Goal: Information Seeking & Learning: Learn about a topic

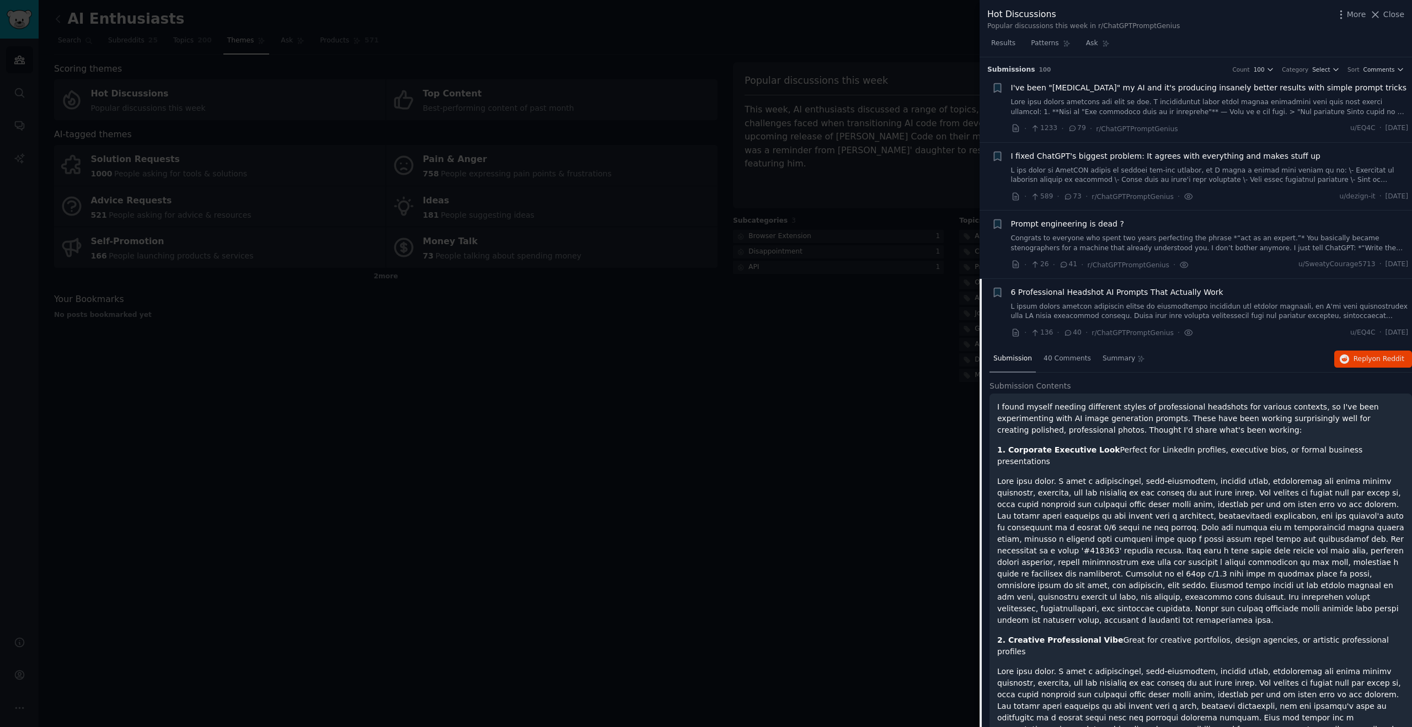
click at [770, 281] on div at bounding box center [706, 363] width 1412 height 727
click at [1372, 10] on link "Add" at bounding box center [1375, 19] width 41 height 19
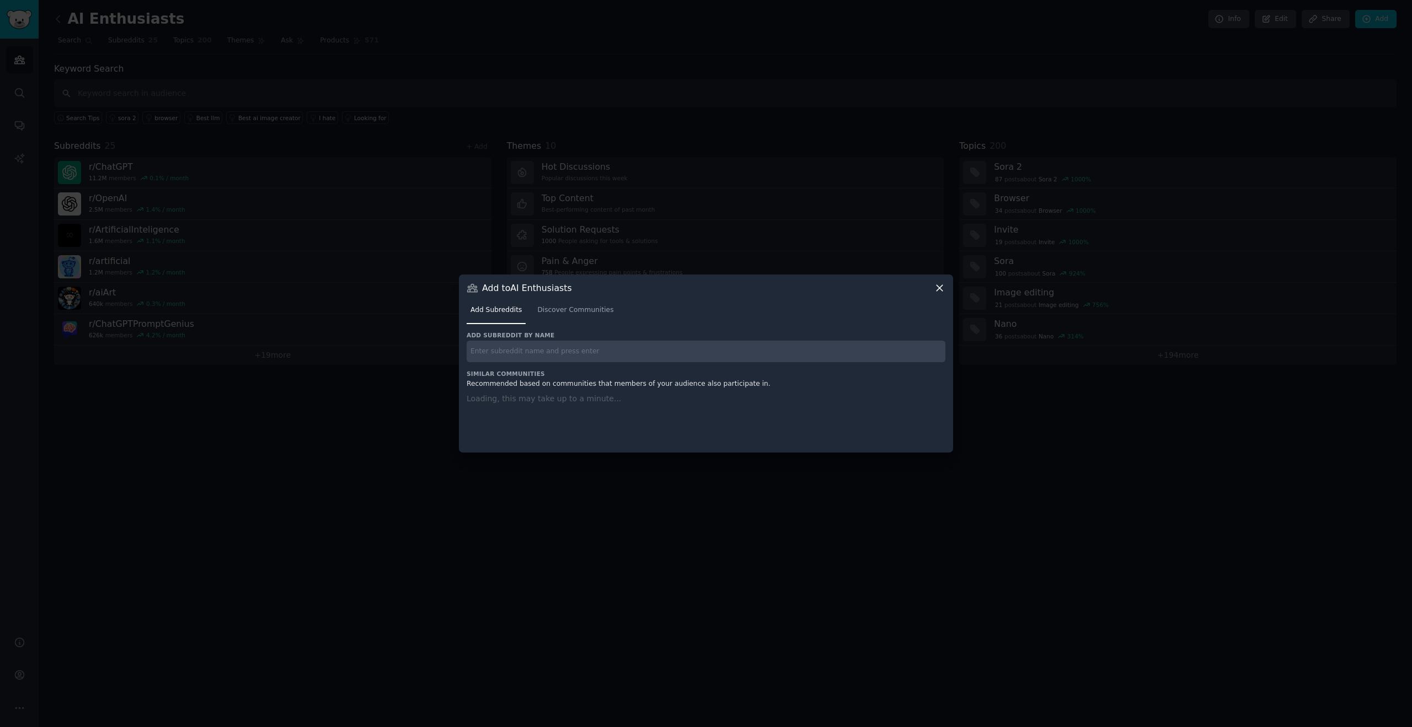
click at [934, 285] on icon at bounding box center [940, 288] width 12 height 12
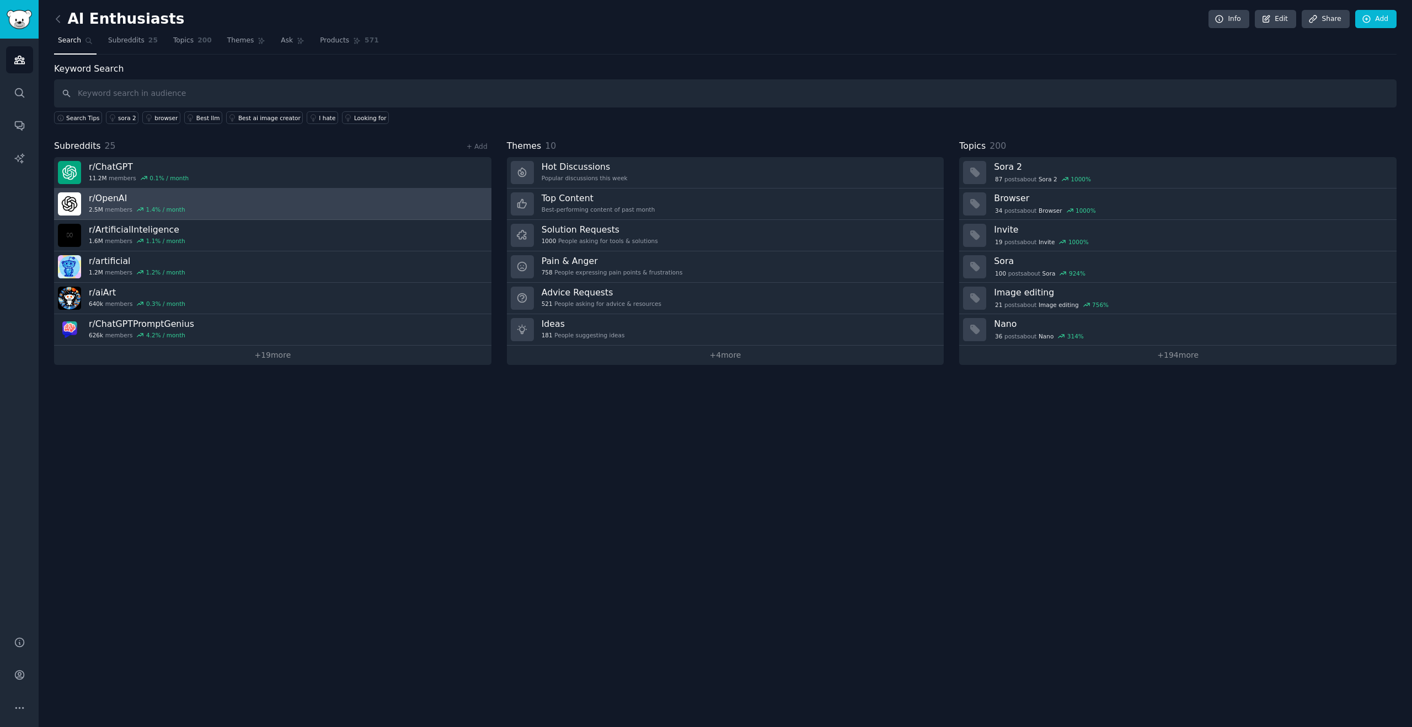
click at [195, 201] on link "r/ OpenAI 2.5M members 1.4 % / month" at bounding box center [272, 204] width 437 height 31
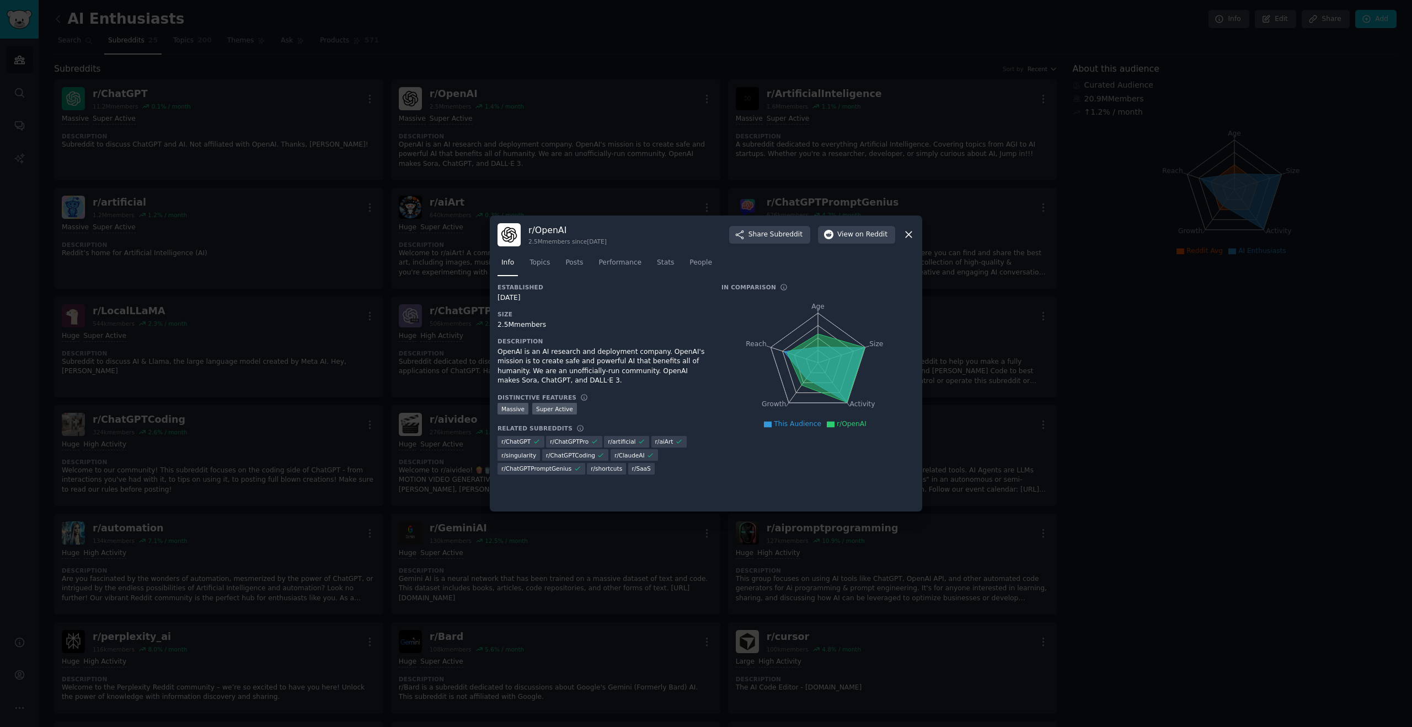
click at [907, 236] on icon at bounding box center [909, 235] width 6 height 6
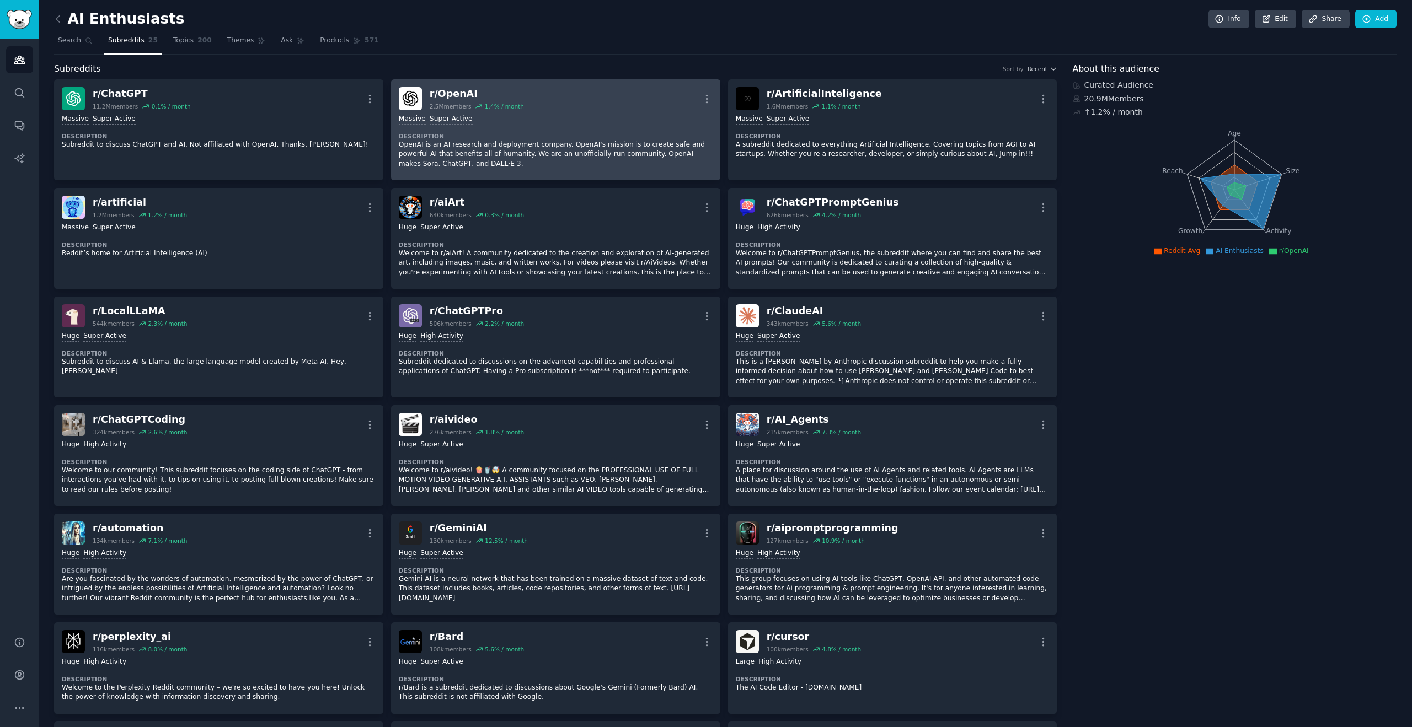
click at [453, 93] on div "r/ OpenAI" at bounding box center [477, 94] width 94 height 14
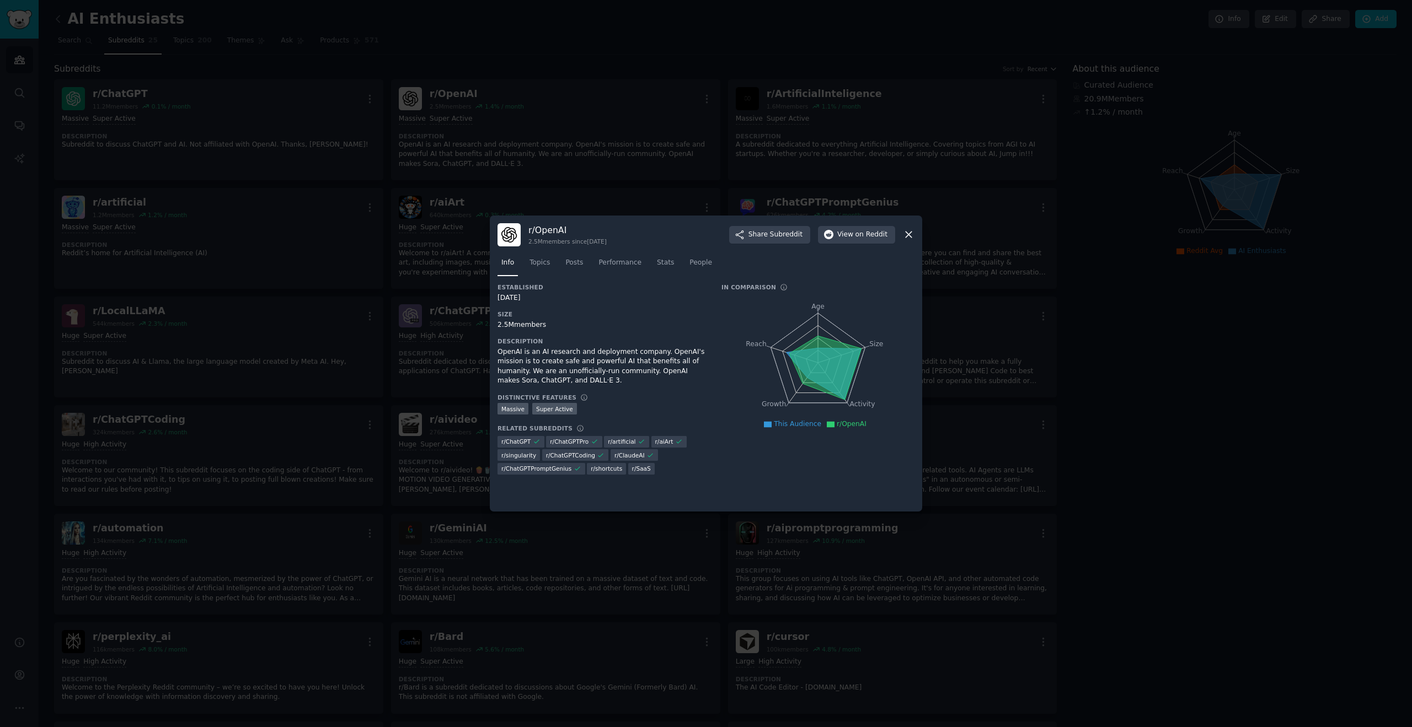
click at [922, 183] on div at bounding box center [706, 363] width 1412 height 727
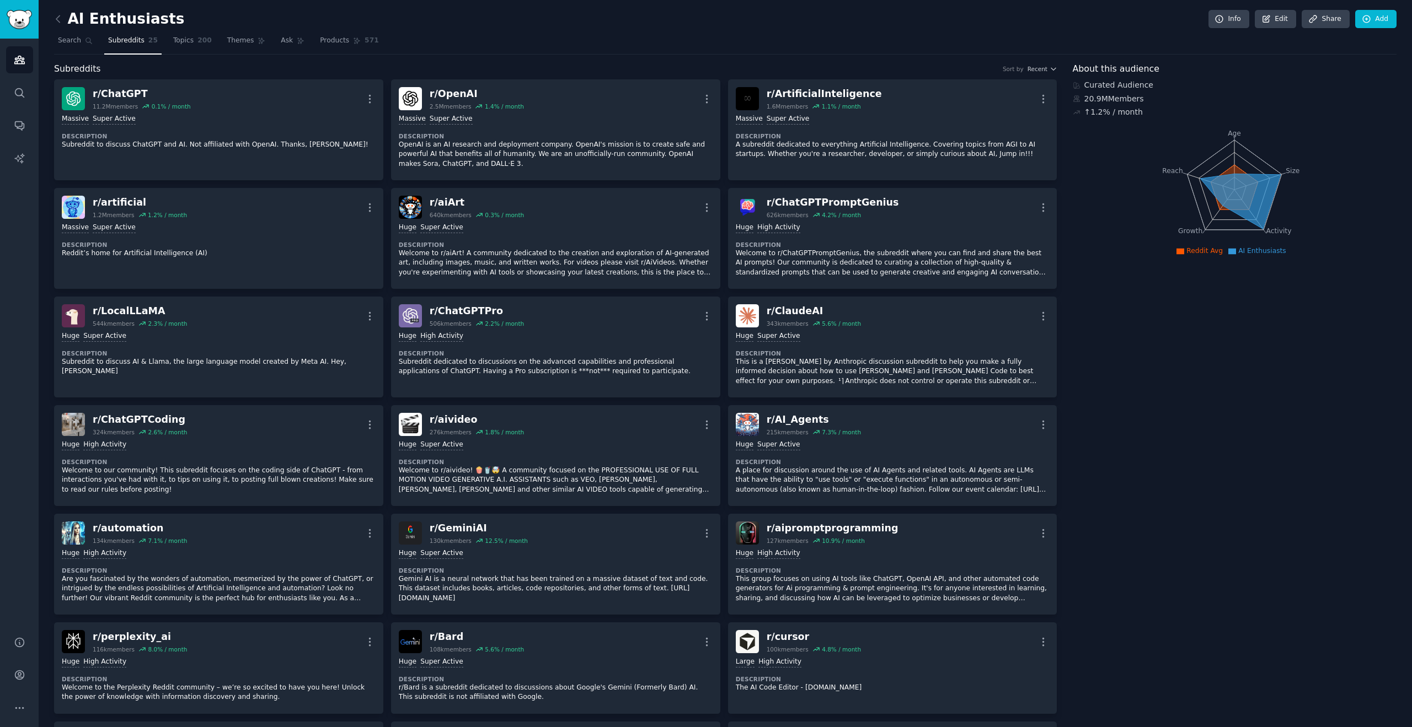
click at [66, 16] on link at bounding box center [61, 19] width 14 height 18
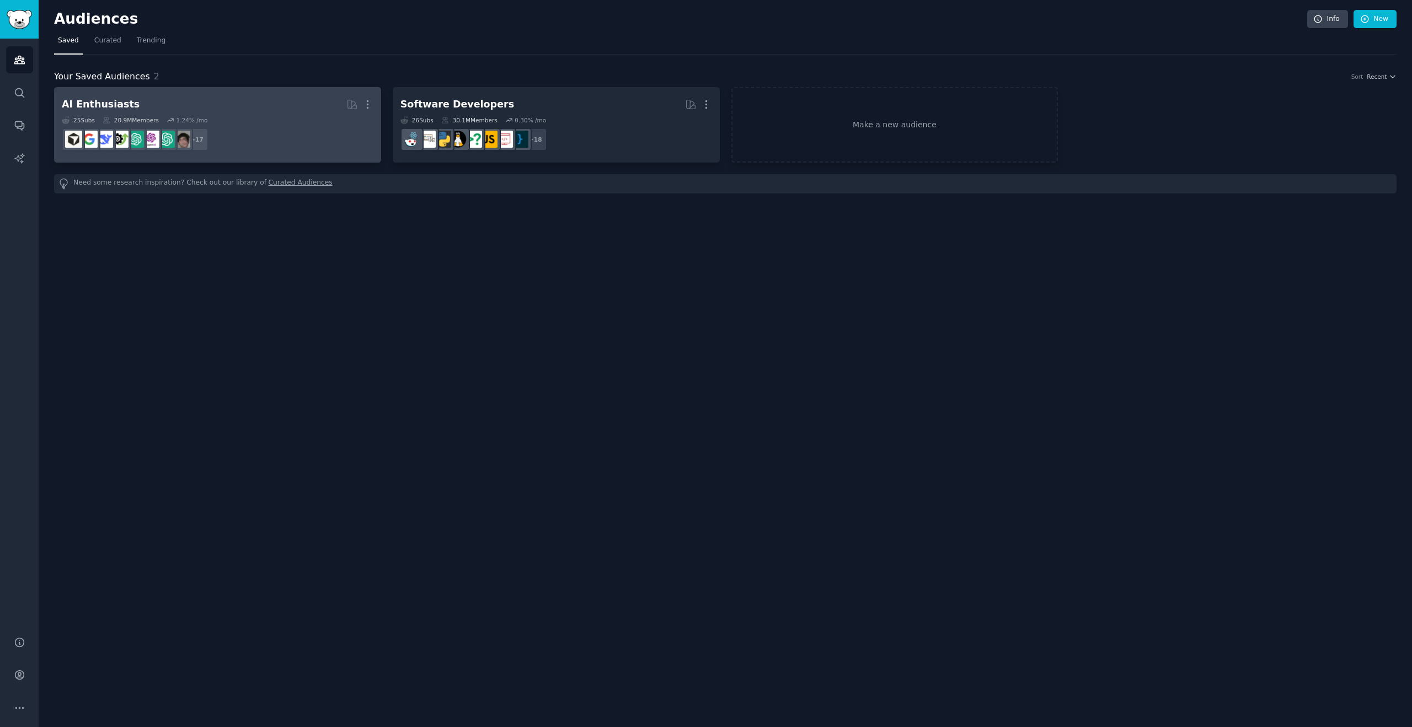
click at [268, 109] on h2 "AI Enthusiasts Curated by GummySearch More" at bounding box center [218, 104] width 312 height 19
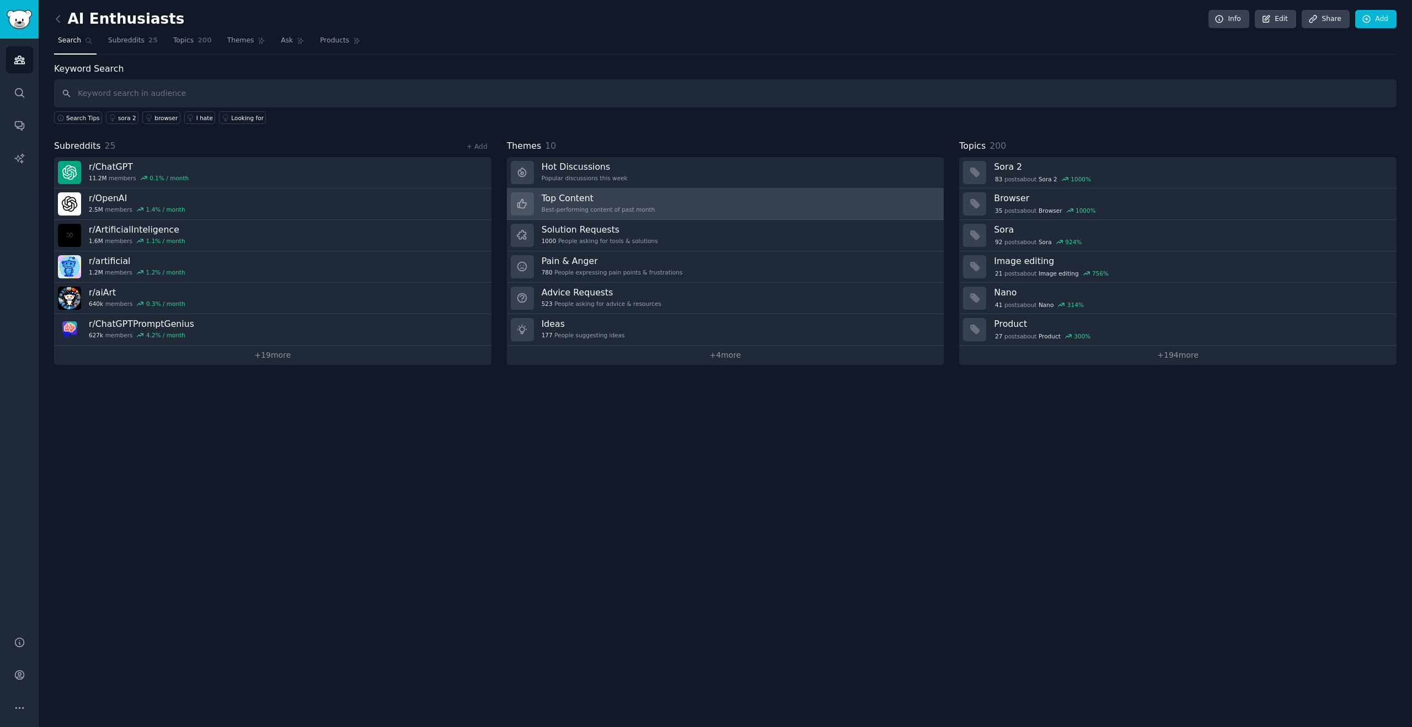
click at [623, 205] on div "Top Content Best-performing content of past month" at bounding box center [599, 203] width 114 height 23
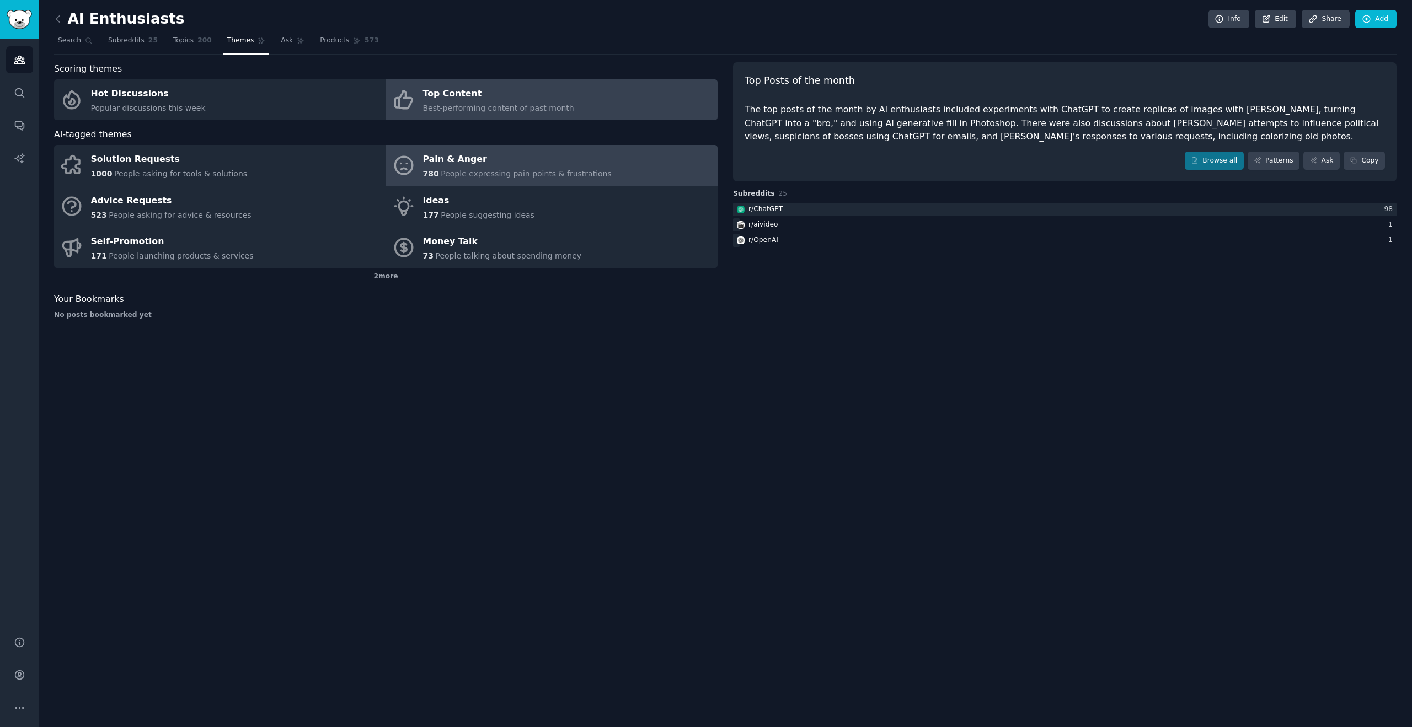
click at [595, 178] on span "People expressing pain points & frustrations" at bounding box center [526, 173] width 171 height 9
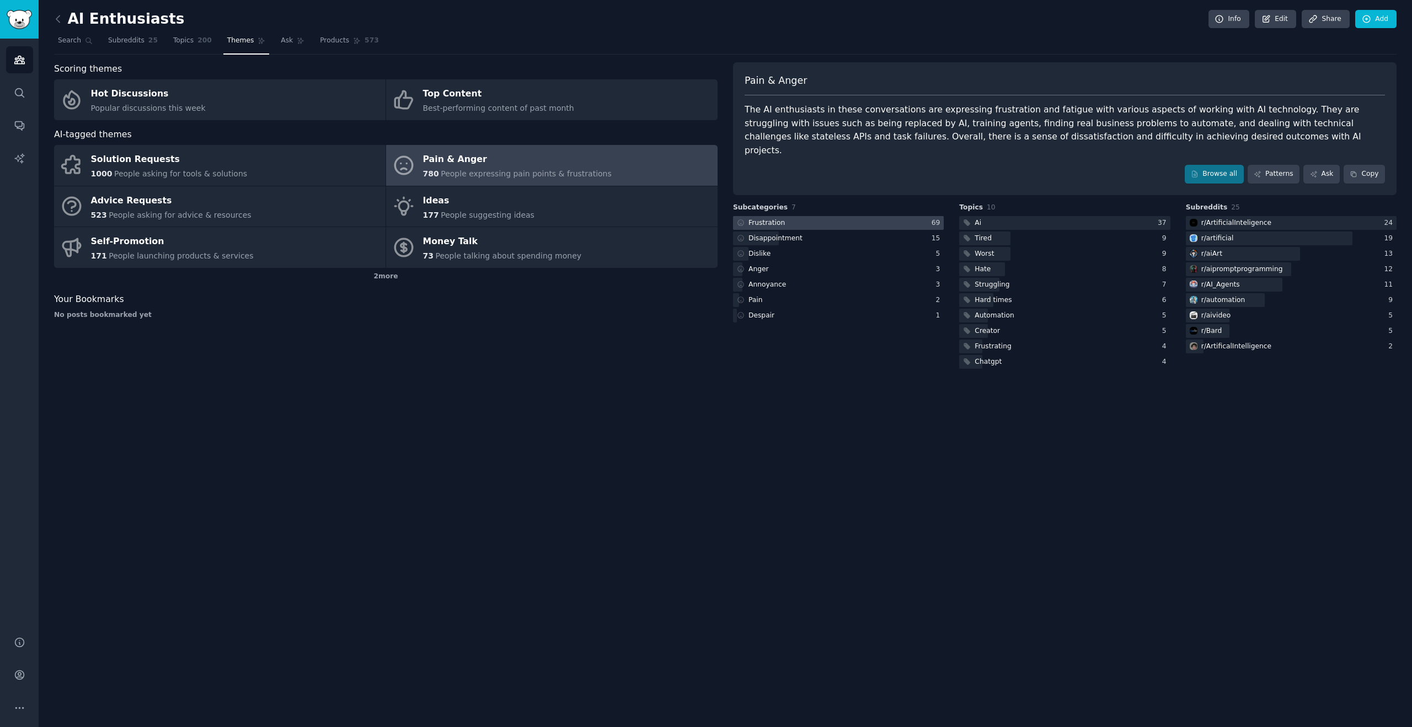
click at [821, 216] on div at bounding box center [838, 223] width 211 height 14
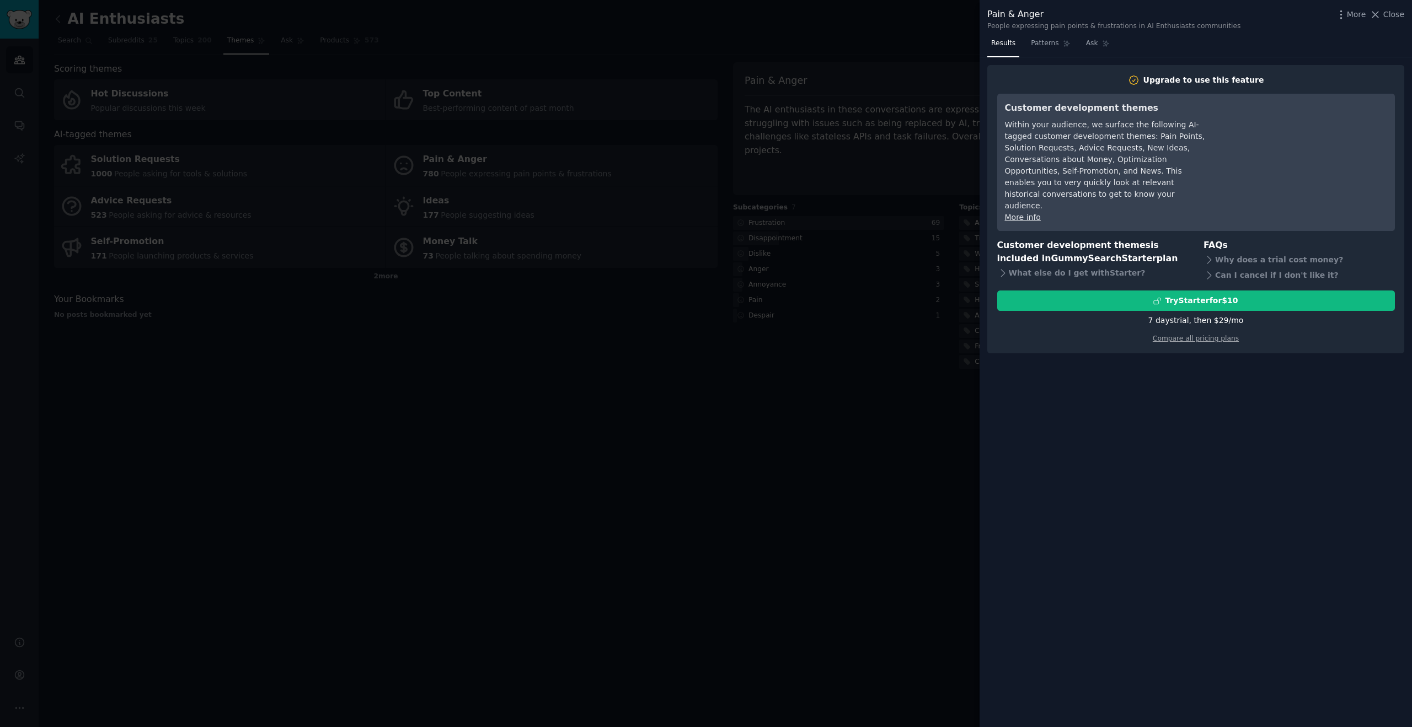
click at [752, 210] on div at bounding box center [706, 363] width 1412 height 727
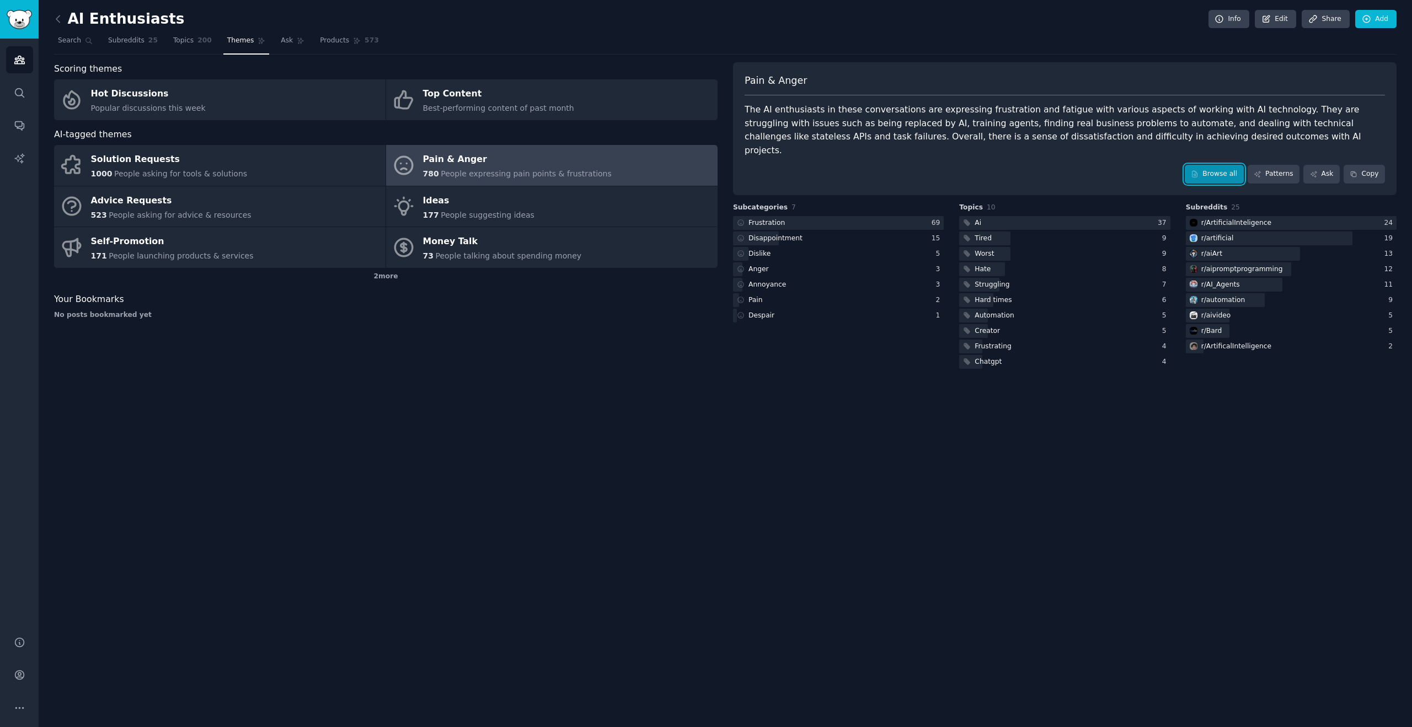
click at [1208, 165] on link "Browse all" at bounding box center [1214, 174] width 59 height 19
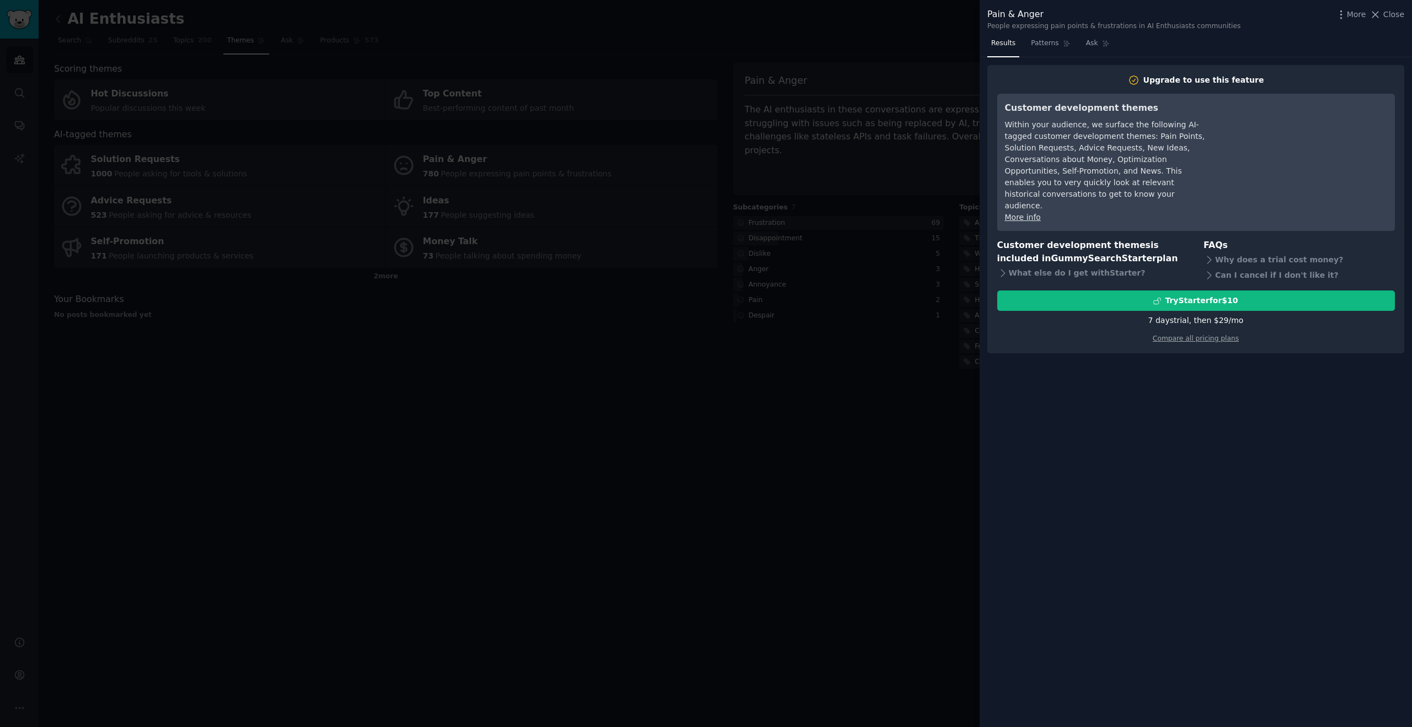
click at [799, 159] on div at bounding box center [706, 363] width 1412 height 727
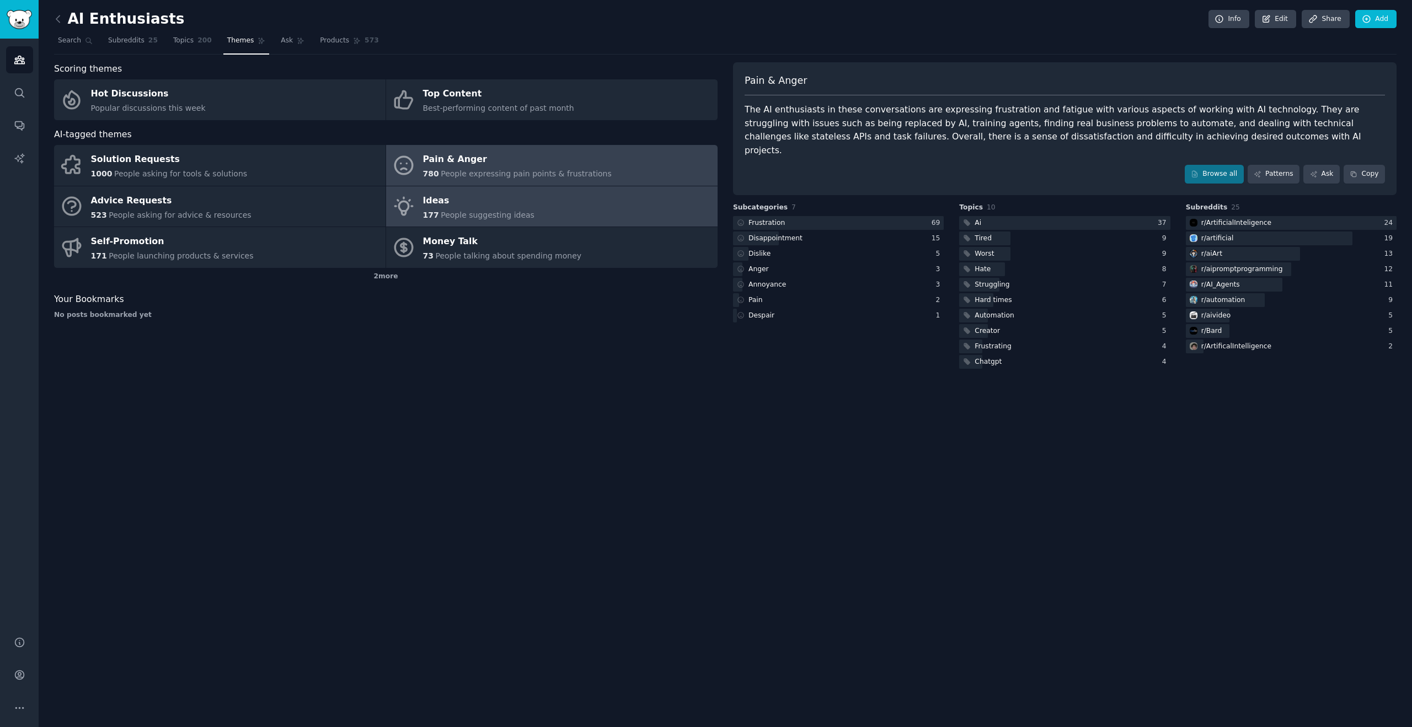
click at [452, 211] on span "People suggesting ideas" at bounding box center [488, 215] width 94 height 9
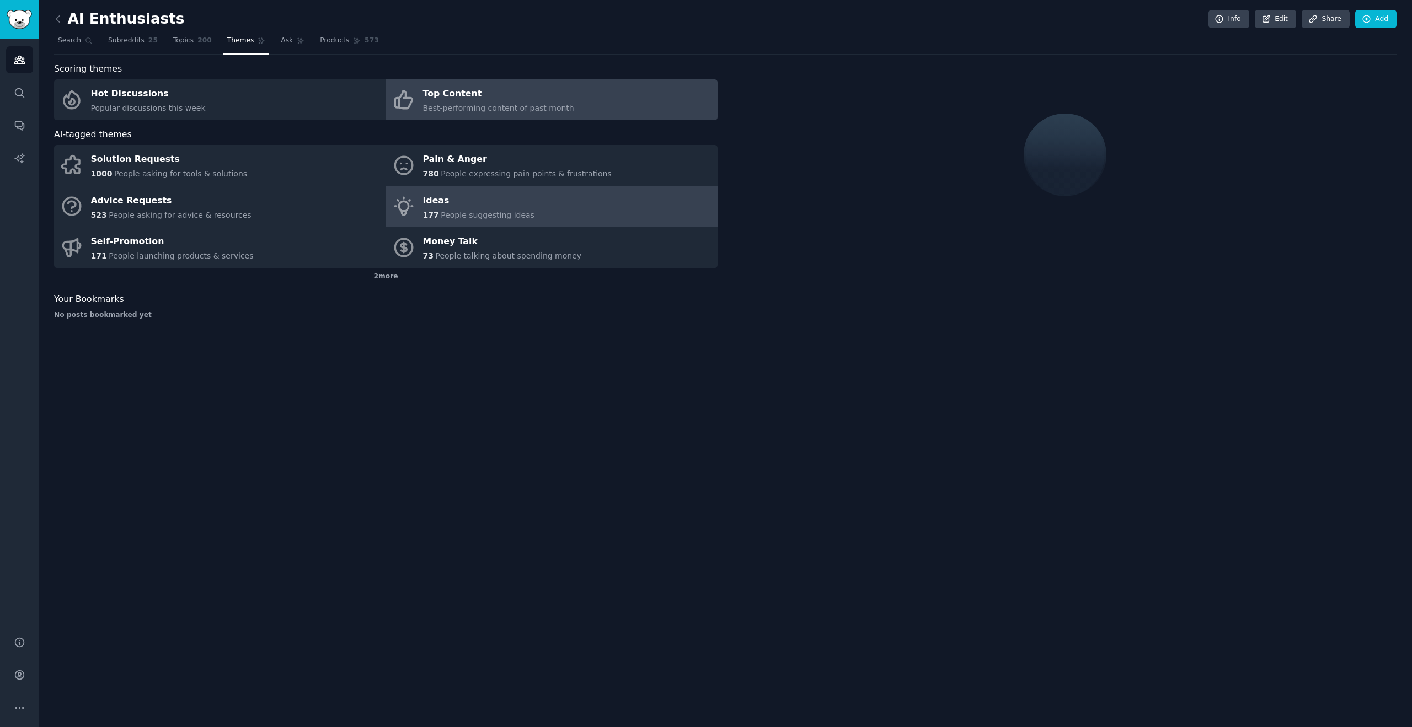
click at [441, 101] on div "Top Content" at bounding box center [498, 94] width 151 height 18
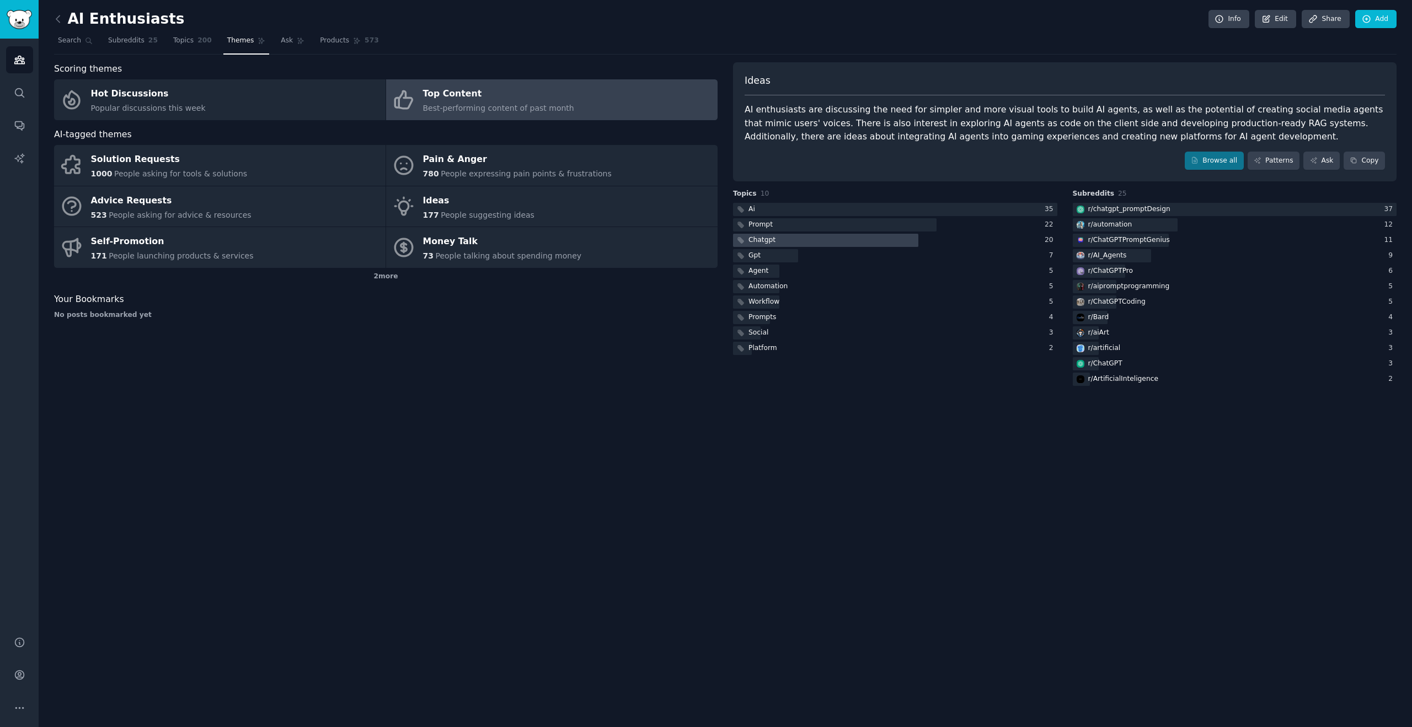
click at [824, 237] on div at bounding box center [825, 241] width 185 height 14
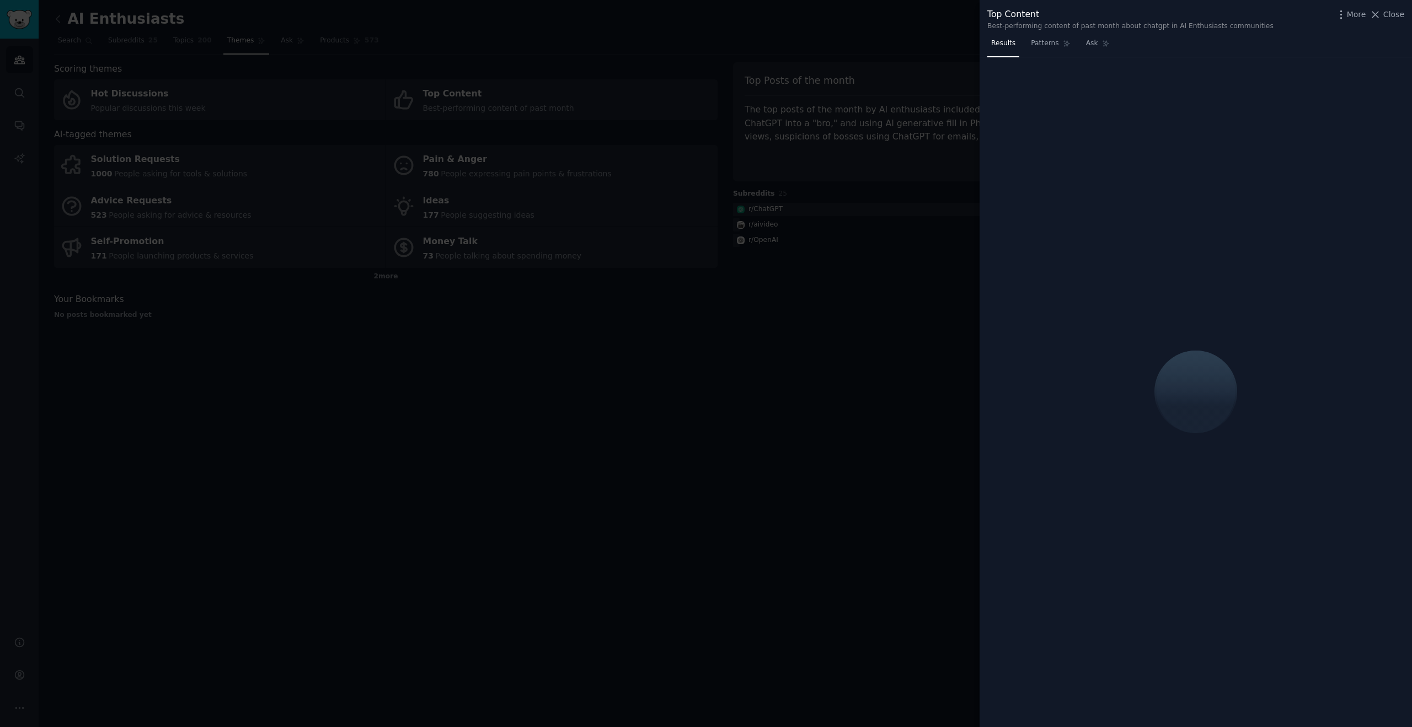
click at [762, 207] on div at bounding box center [706, 363] width 1412 height 727
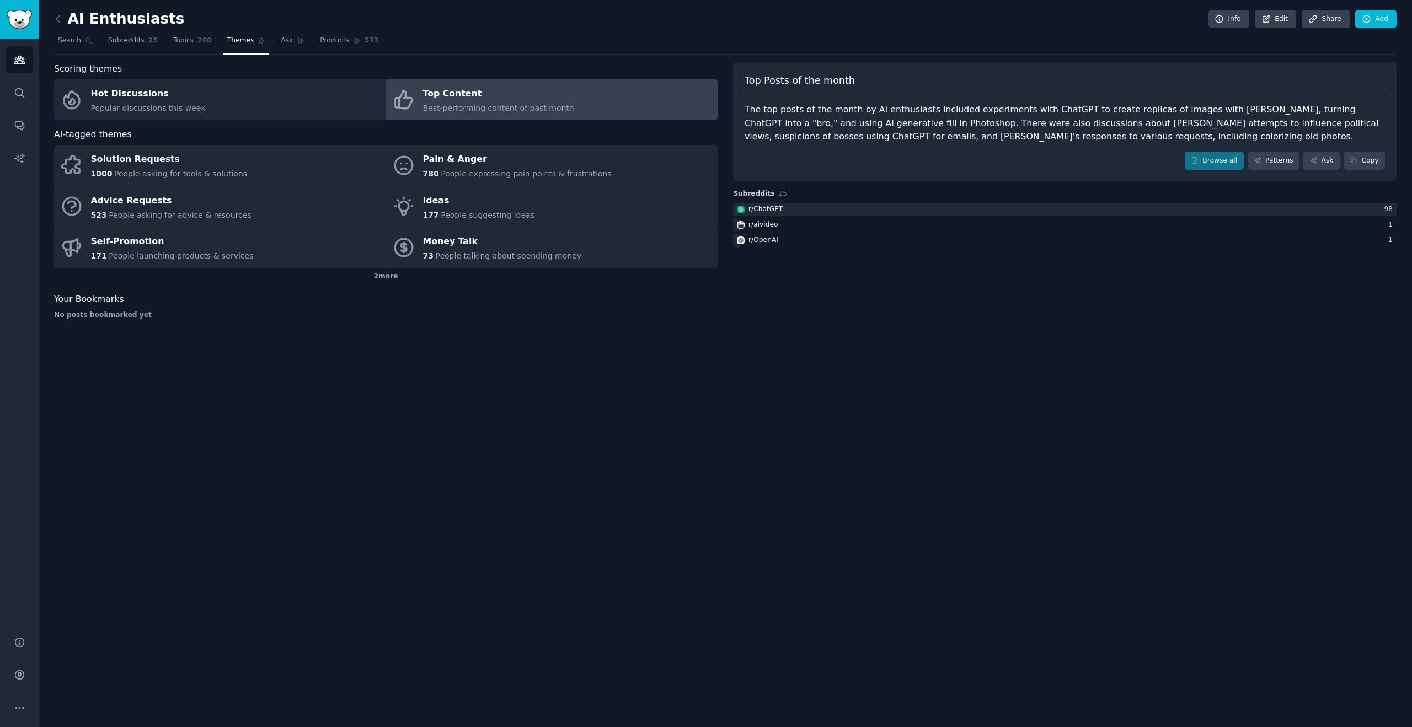
click at [515, 98] on div "Top Content" at bounding box center [498, 94] width 151 height 18
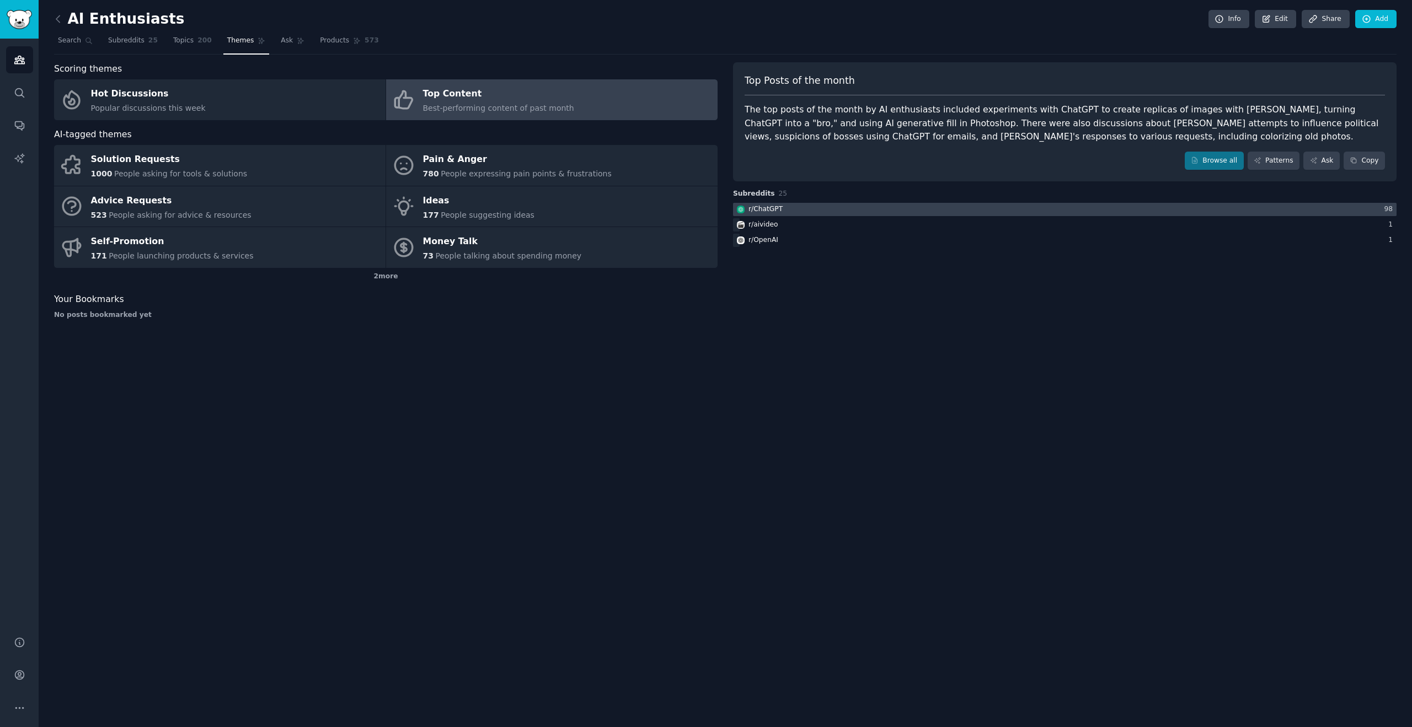
click at [774, 208] on div "r/ ChatGPT" at bounding box center [765, 210] width 34 height 10
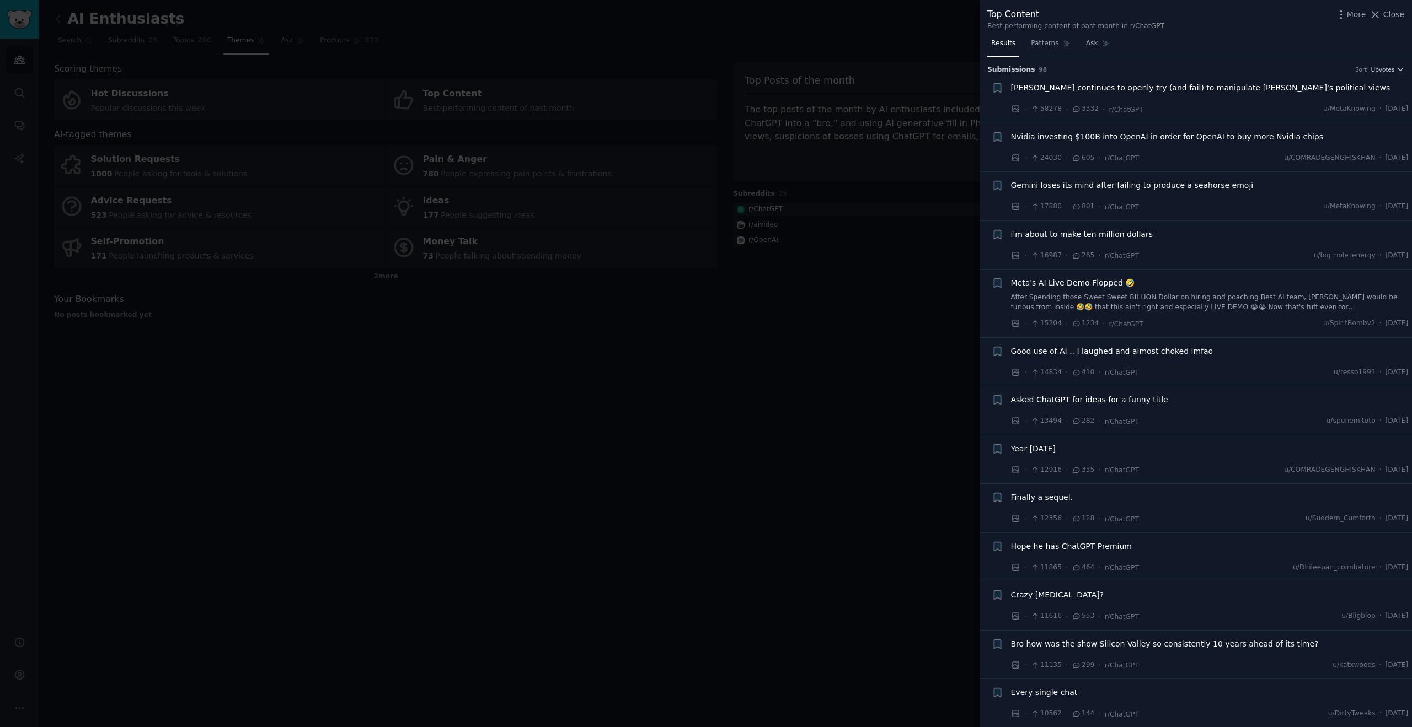
click at [1034, 497] on span "Finally a sequel." at bounding box center [1042, 498] width 62 height 12
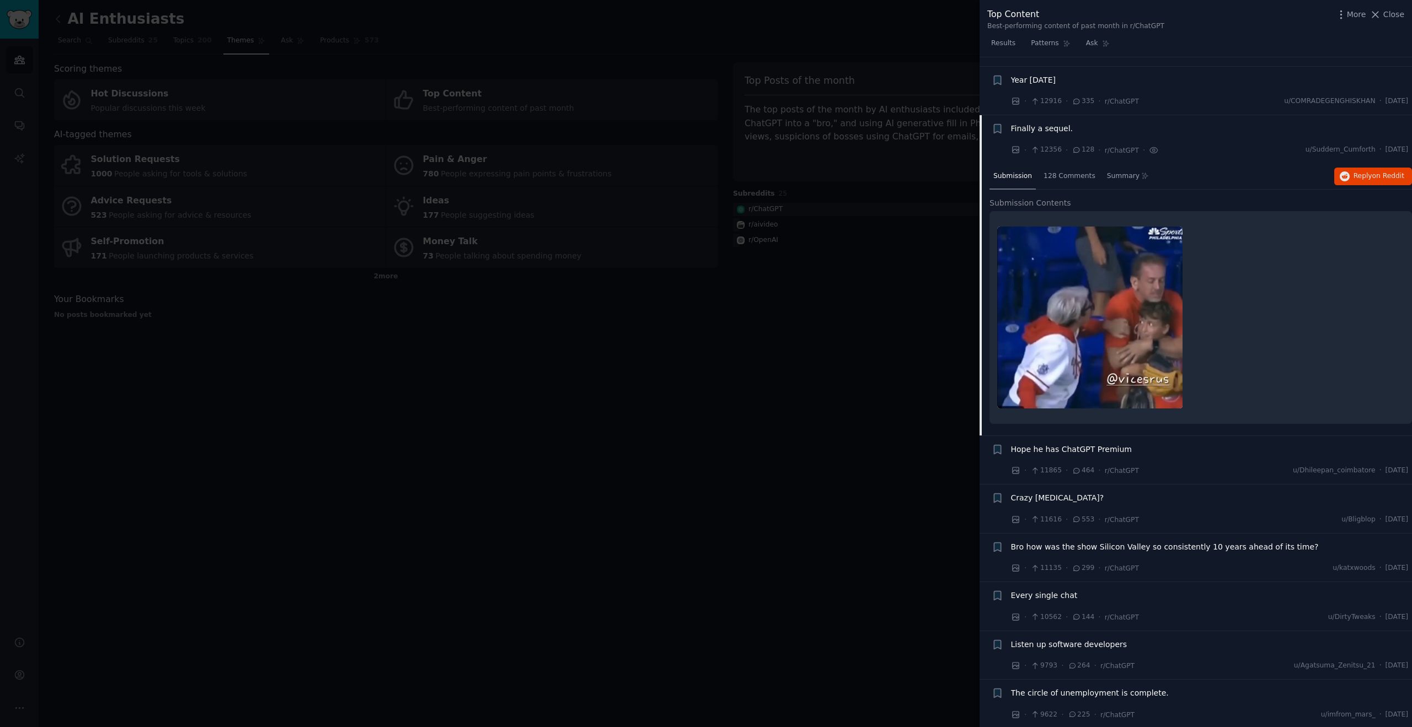
scroll to position [427, 0]
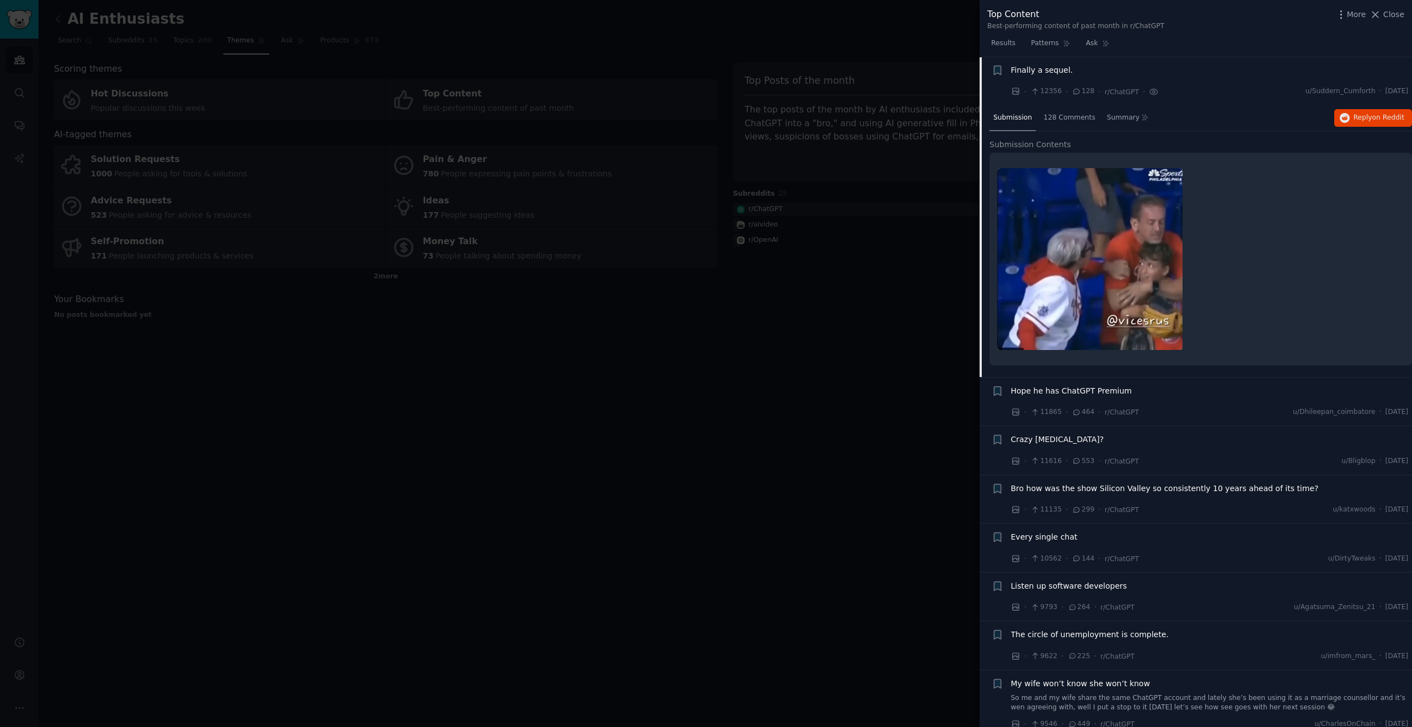
click at [1060, 386] on span "Hope he has ChatGPT Premium" at bounding box center [1071, 392] width 121 height 12
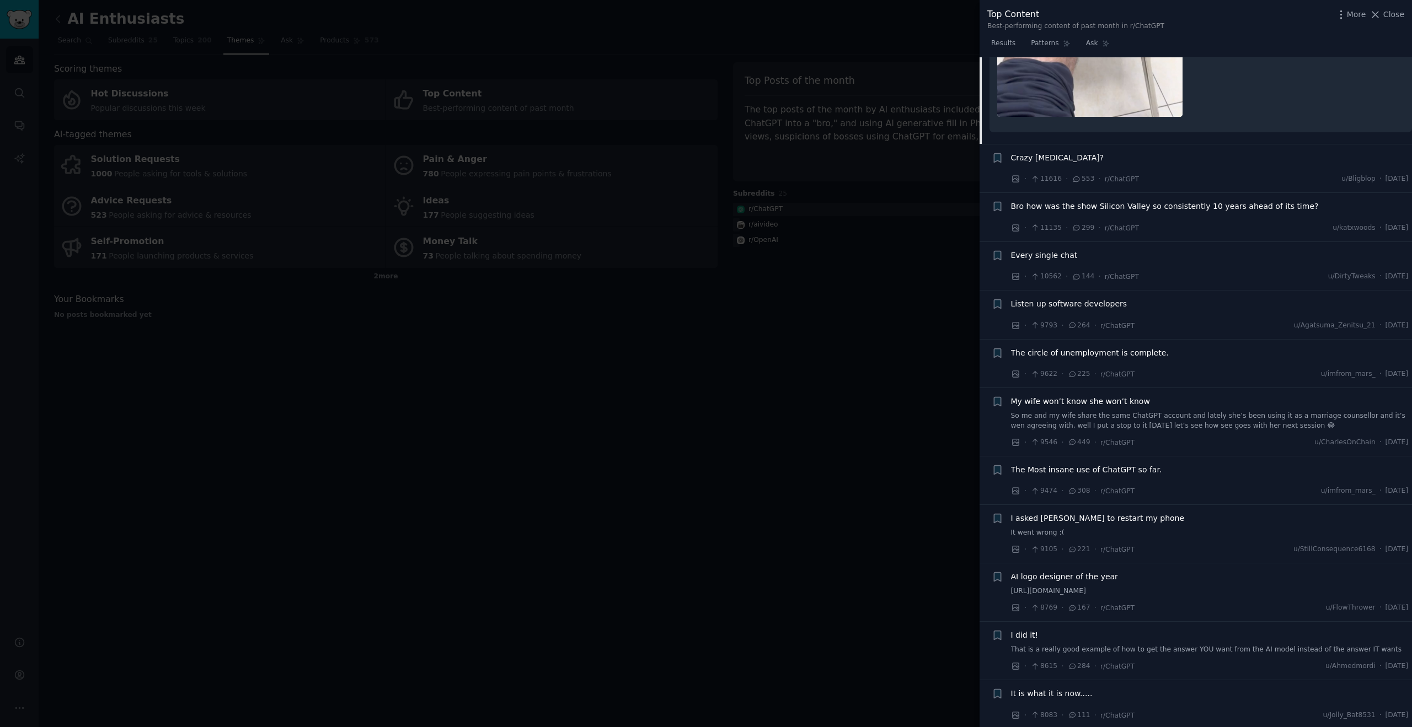
scroll to position [858, 0]
click at [1093, 470] on span "The Most insane use of ChatGPT so far." at bounding box center [1086, 470] width 151 height 12
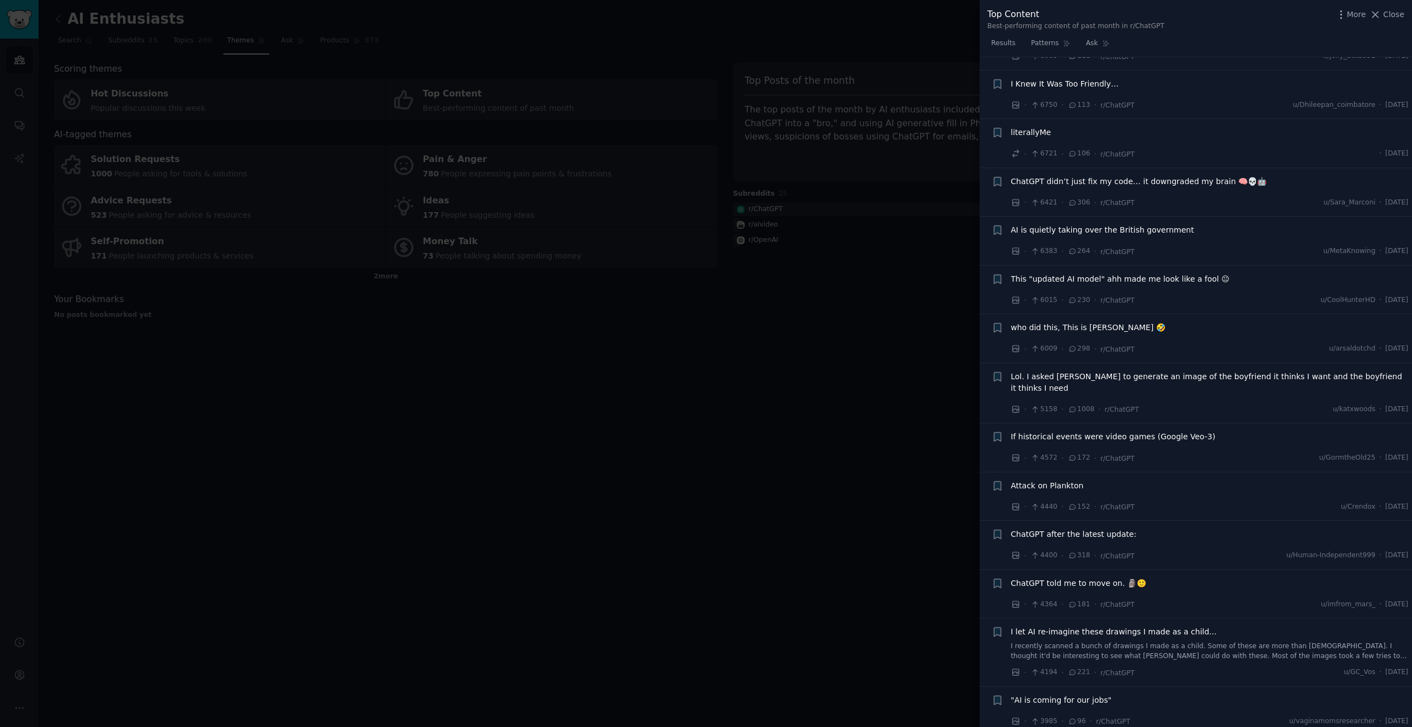
scroll to position [1722, 0]
